Goal: Navigation & Orientation: Find specific page/section

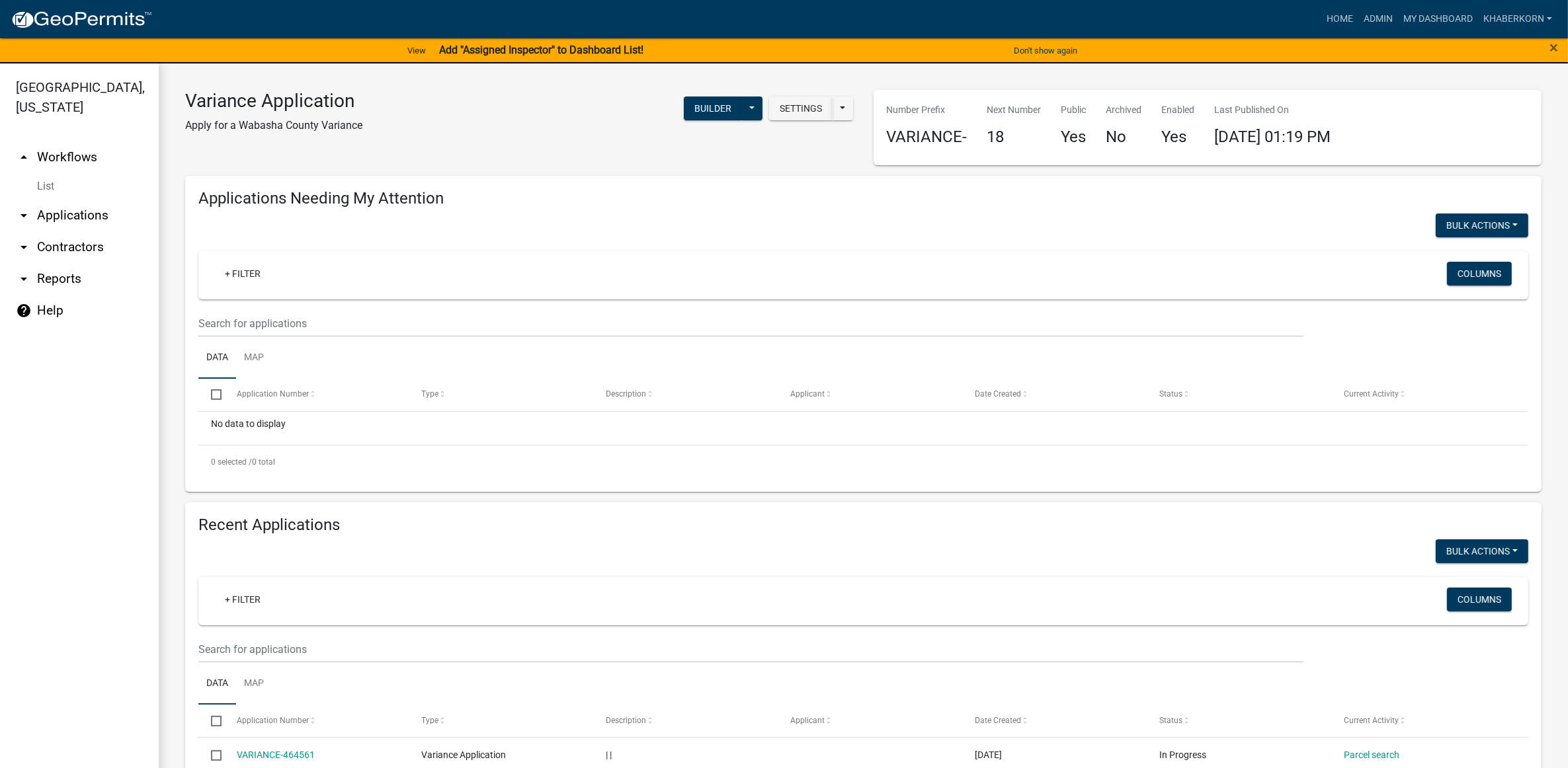
scroll to position [413, 0]
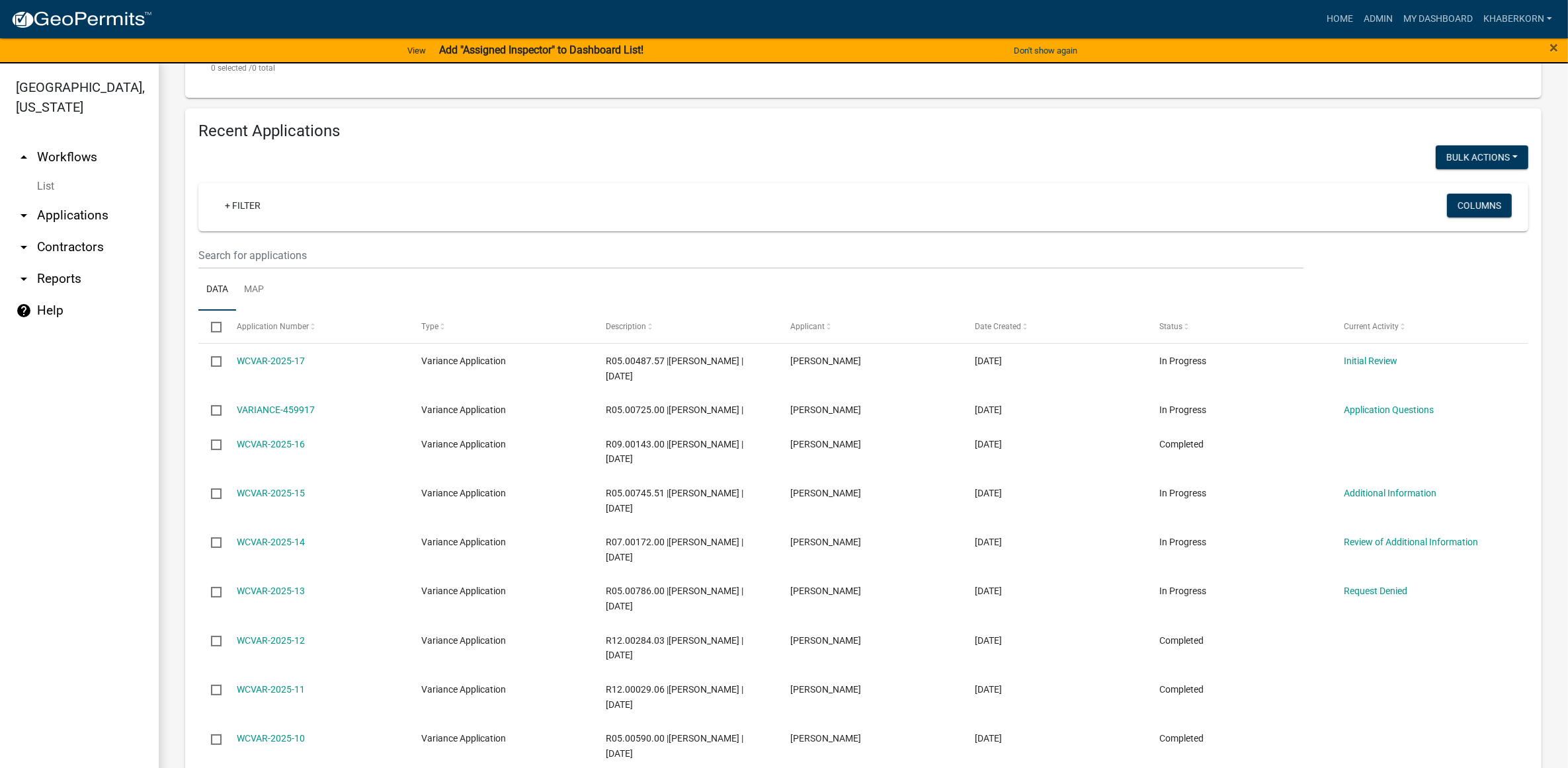
scroll to position [165, 0]
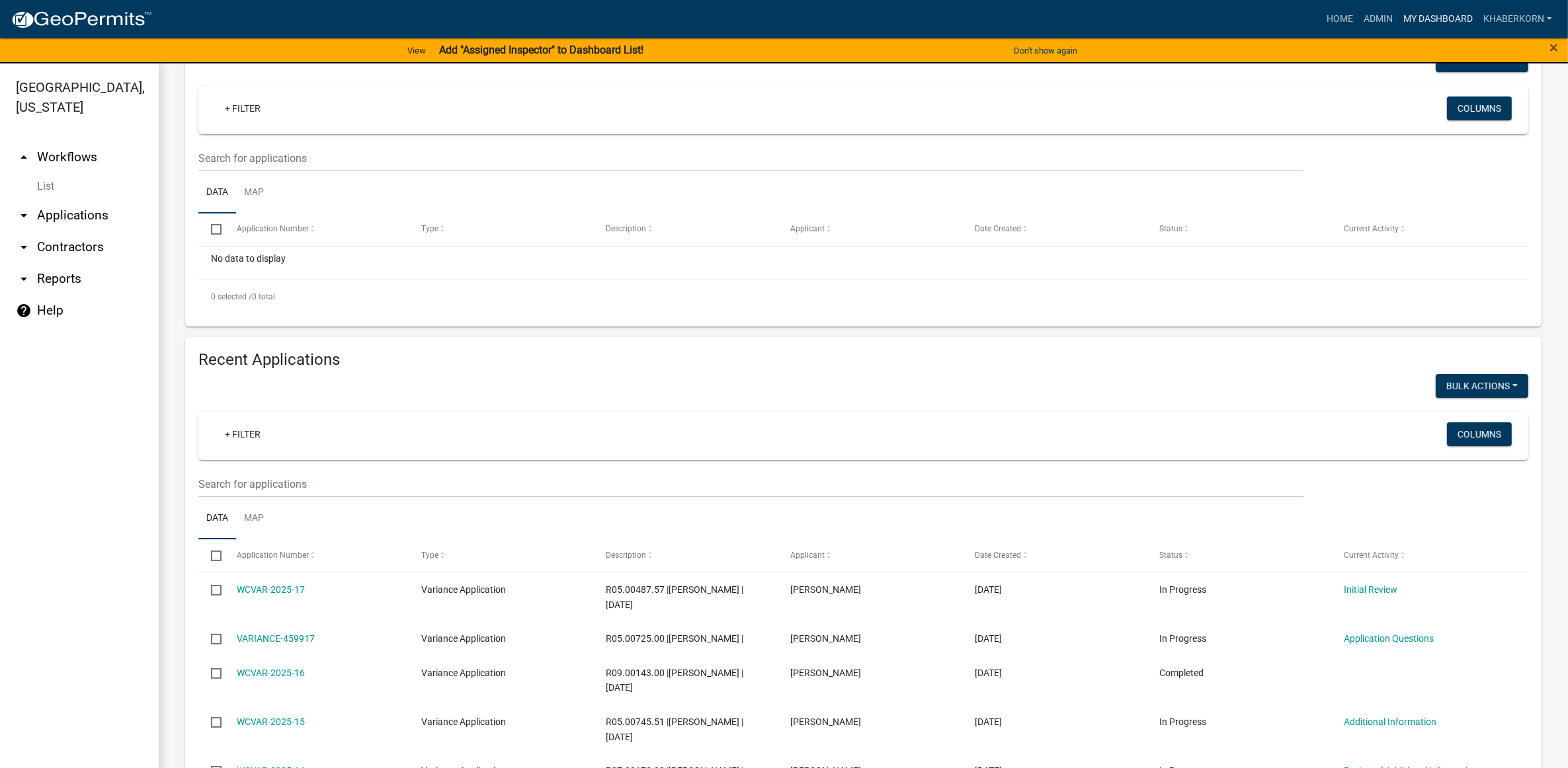
click at [1423, 18] on link "My Dashboard" at bounding box center [1439, 18] width 80 height 25
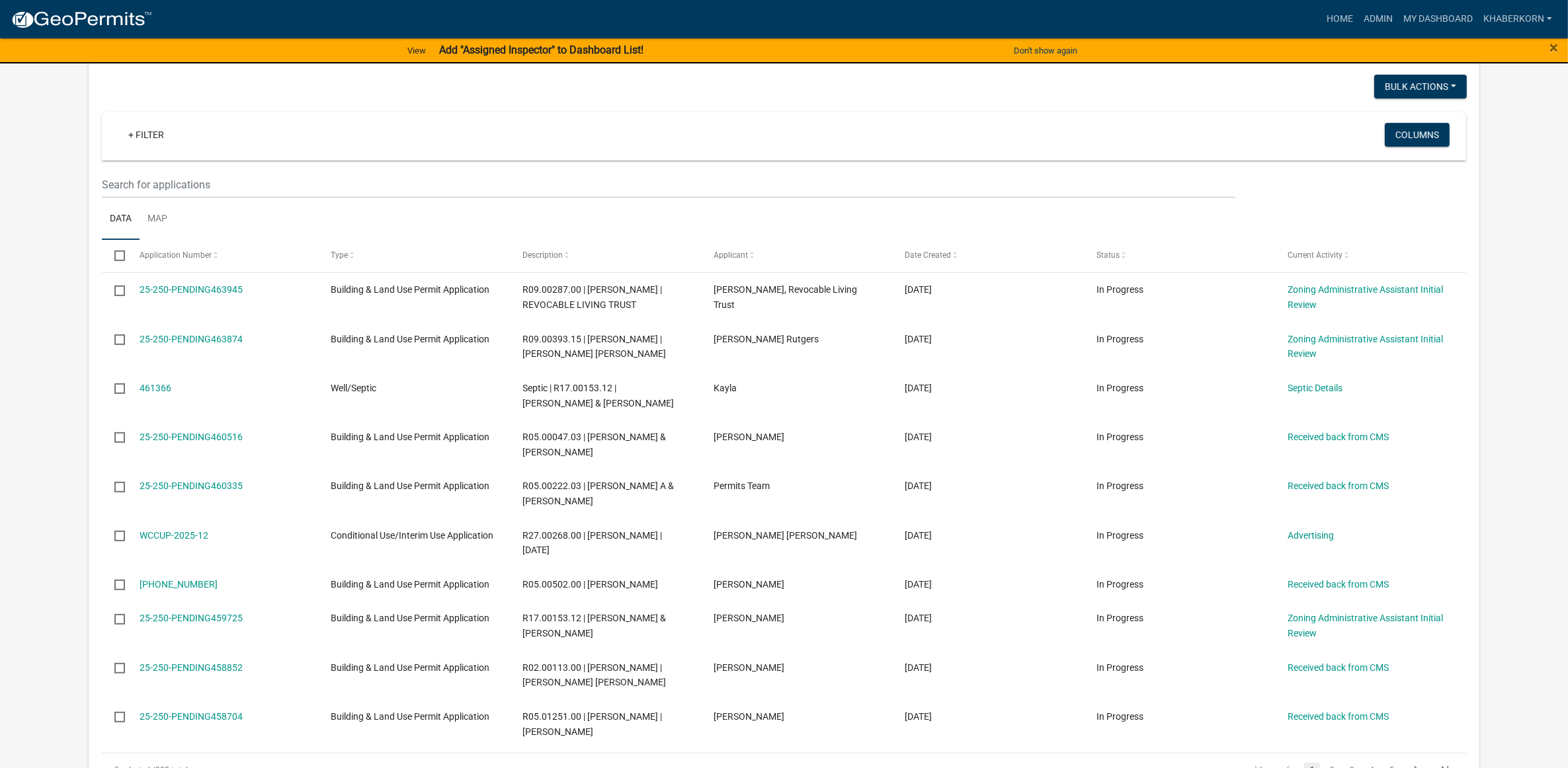
scroll to position [661, 0]
